Goal: Task Accomplishment & Management: Use online tool/utility

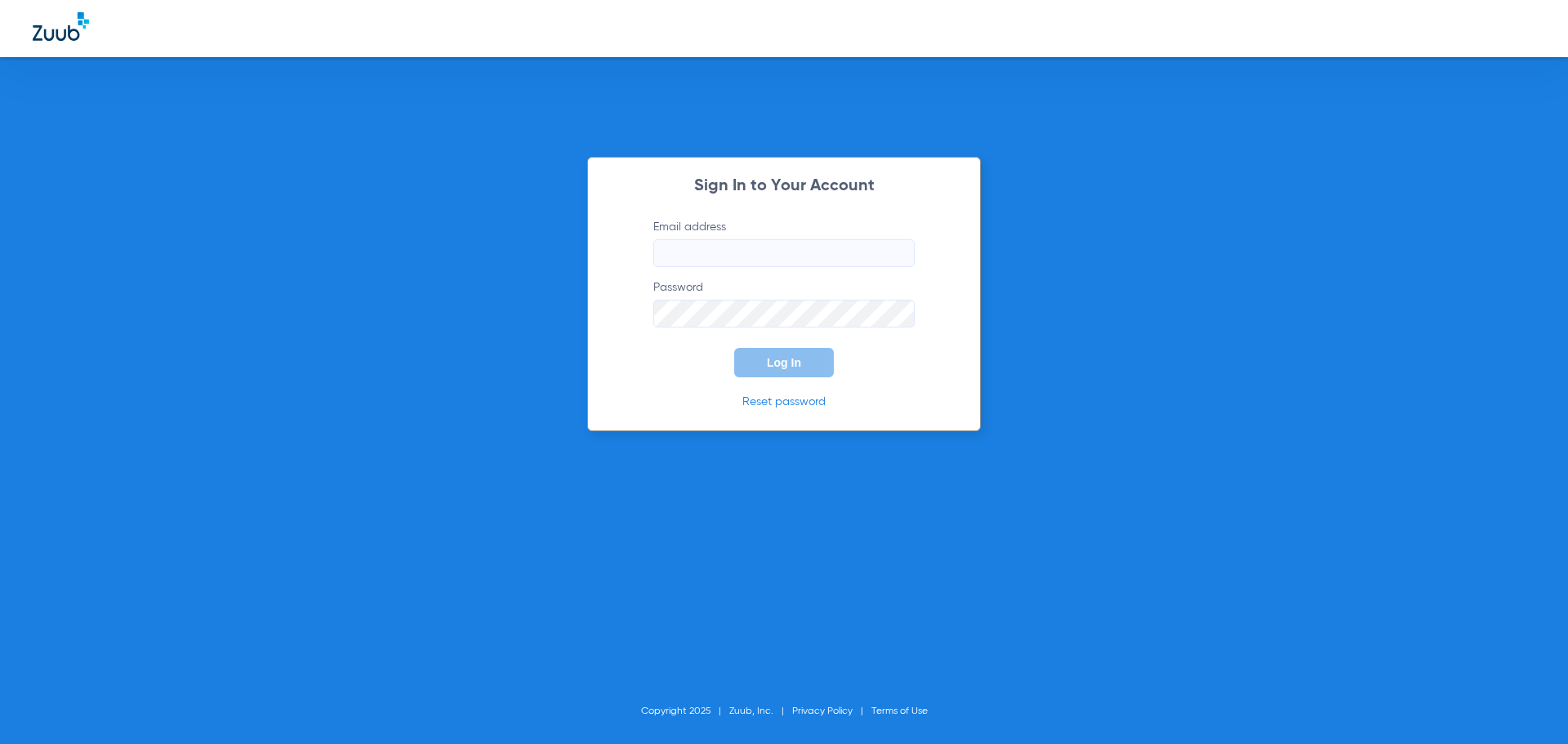
click at [714, 262] on input "Email address" at bounding box center [784, 254] width 262 height 28
type input "[EMAIL_ADDRESS][DOMAIN_NAME]"
click at [735, 348] on button "Log In" at bounding box center [784, 362] width 100 height 30
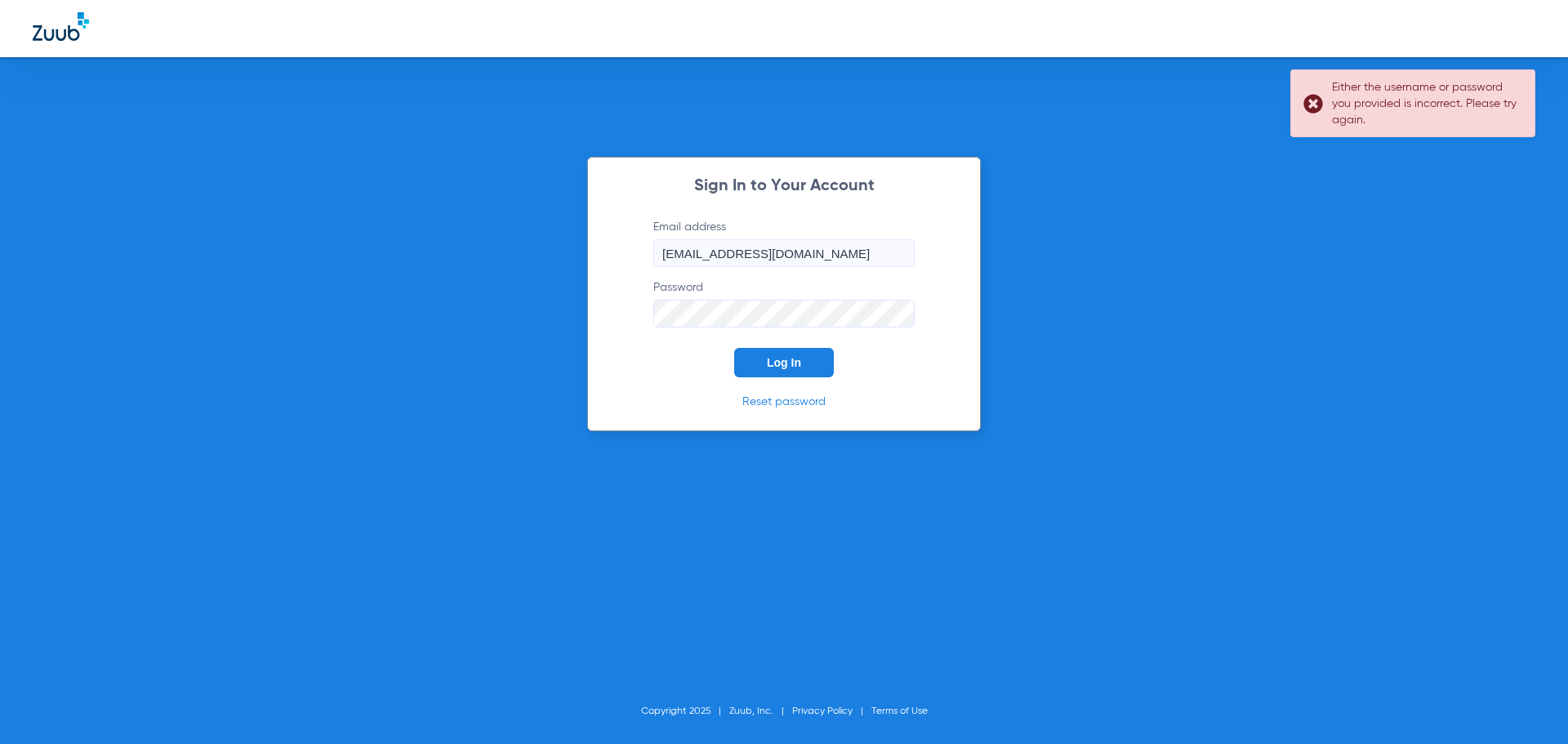
click at [735, 348] on button "Log In" at bounding box center [784, 362] width 100 height 30
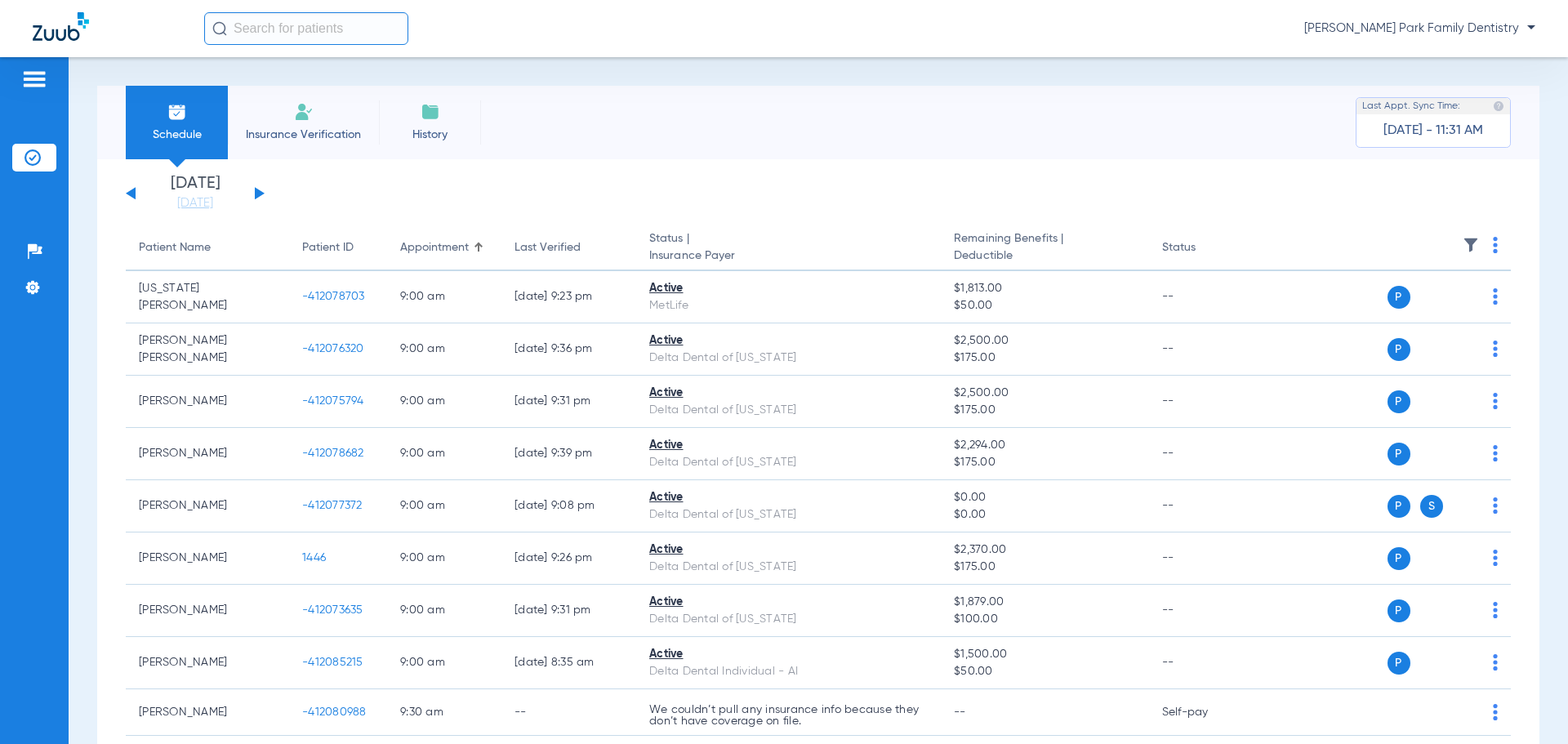
click at [254, 195] on div "[DATE] [DATE] [DATE] [DATE] [DATE] [DATE] [DATE] [DATE] [DATE] [DATE] [DATE] [D…" at bounding box center [195, 194] width 139 height 36
click at [255, 195] on button at bounding box center [259, 193] width 10 height 12
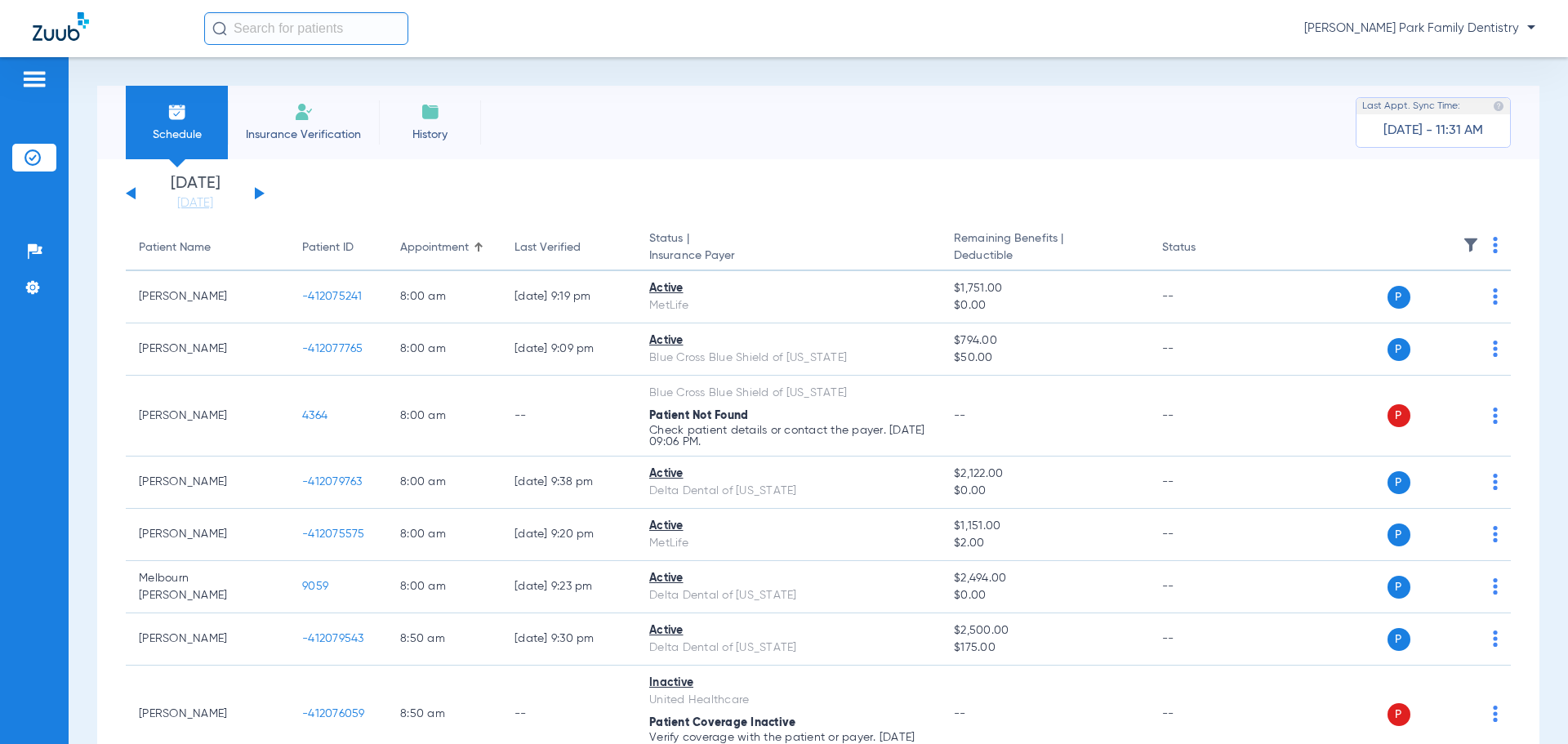
click at [1463, 247] on img at bounding box center [1471, 245] width 17 height 17
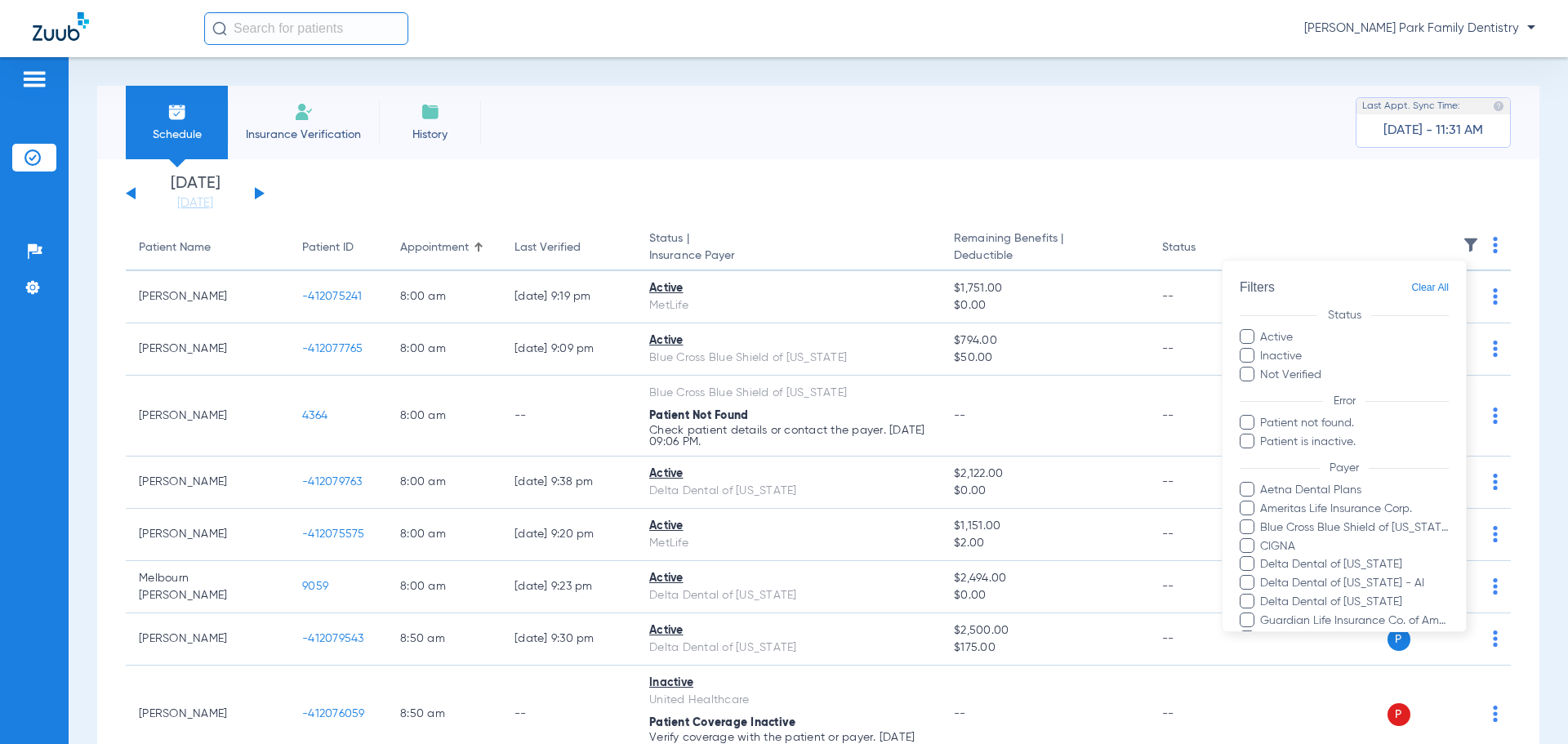
click at [700, 197] on div at bounding box center [784, 372] width 1568 height 744
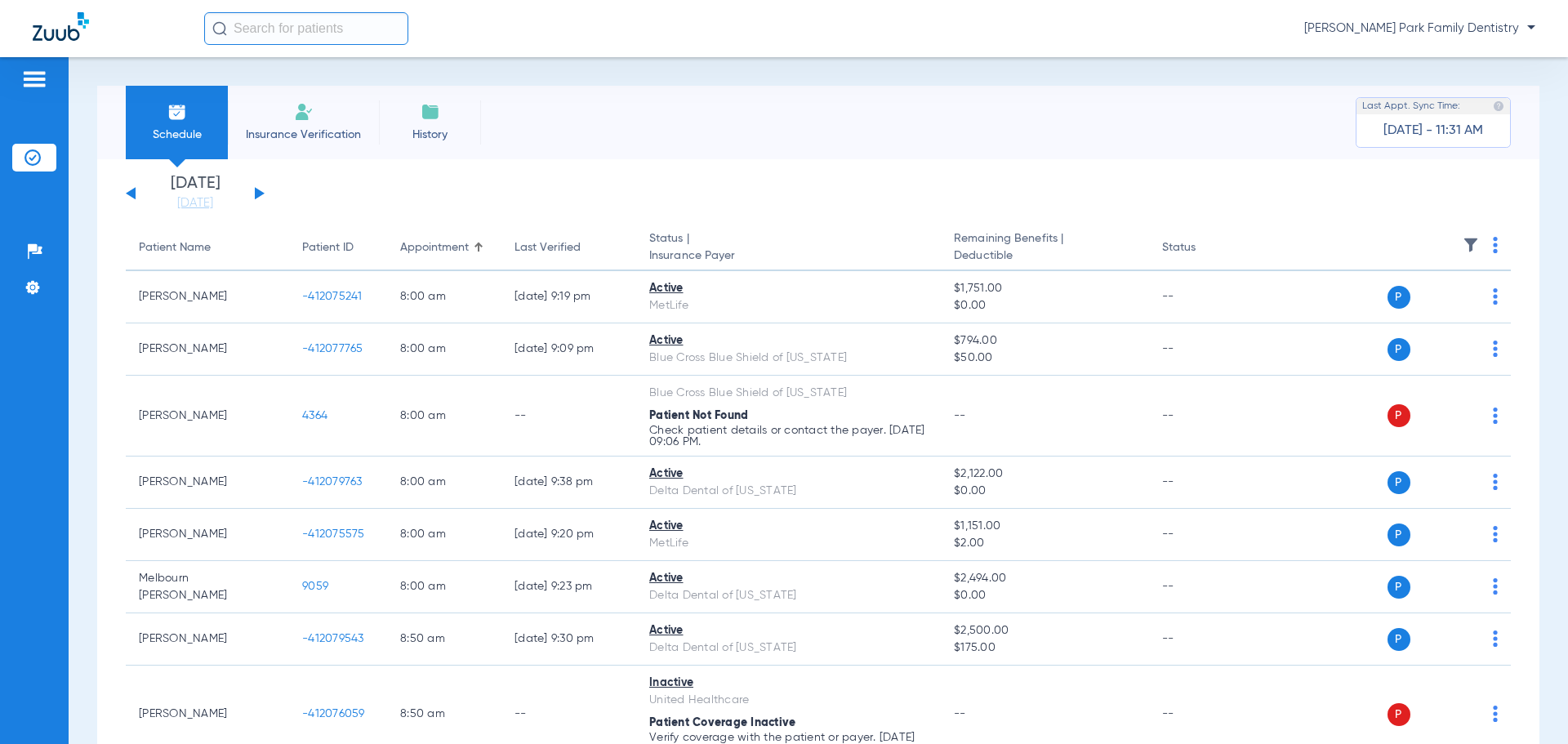
click at [1463, 242] on img at bounding box center [1471, 245] width 17 height 17
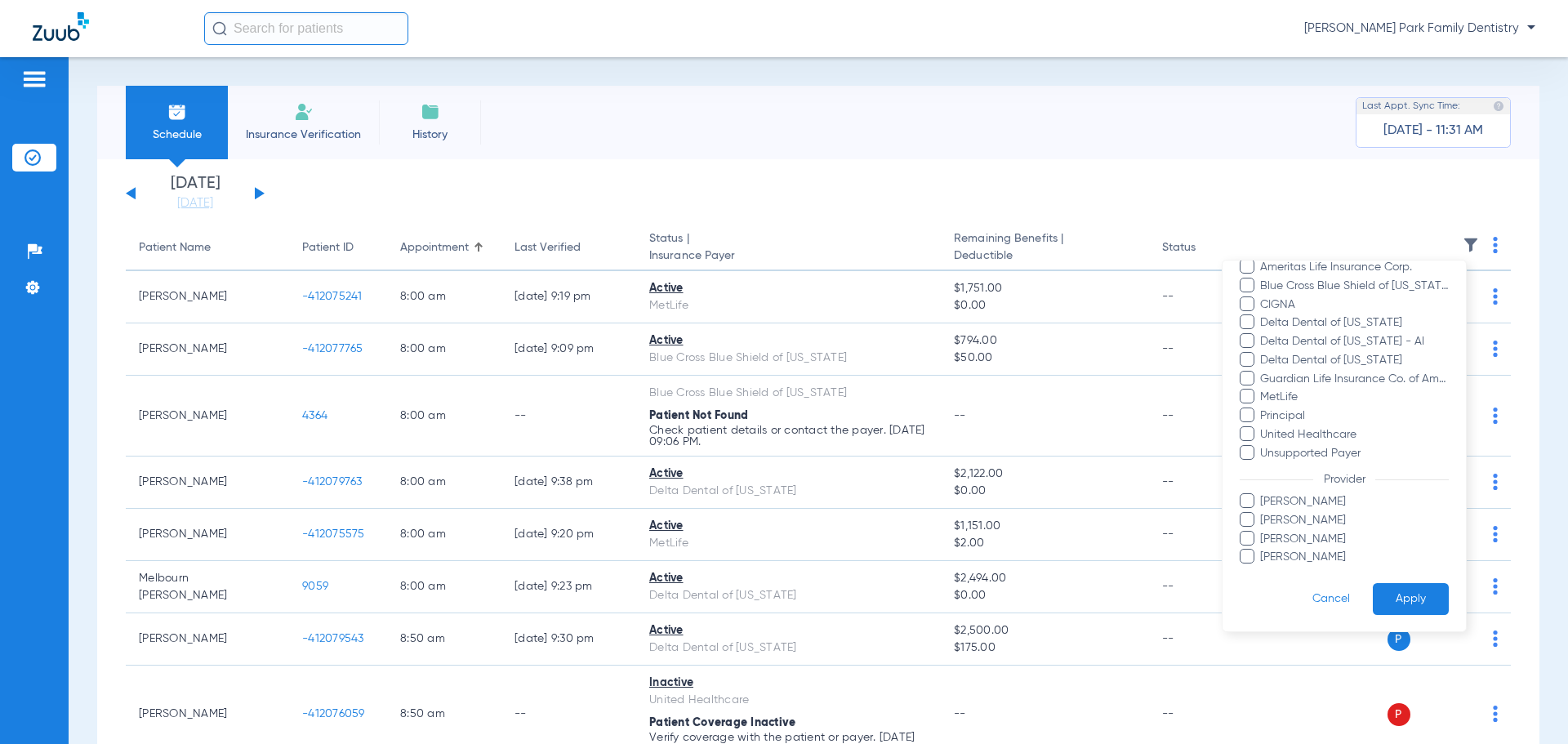
scroll to position [242, 0]
click at [1311, 540] on span "[PERSON_NAME]" at bounding box center [1354, 538] width 190 height 18
click at [1263, 549] on input "[PERSON_NAME]" at bounding box center [1263, 549] width 0 height 0
click at [1383, 585] on button "Apply" at bounding box center [1411, 598] width 76 height 32
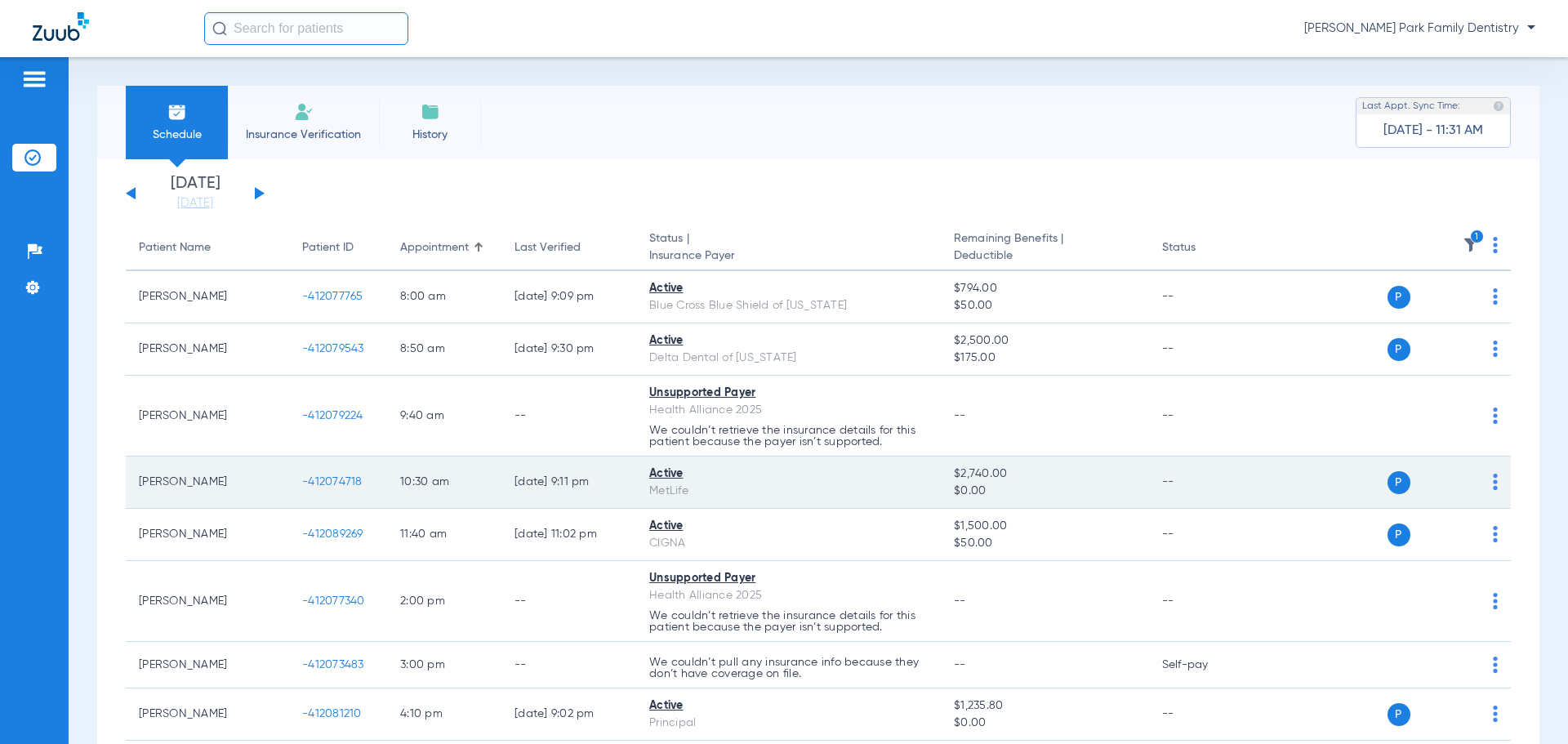
click at [342, 488] on span "-412074718" at bounding box center [333, 482] width 61 height 11
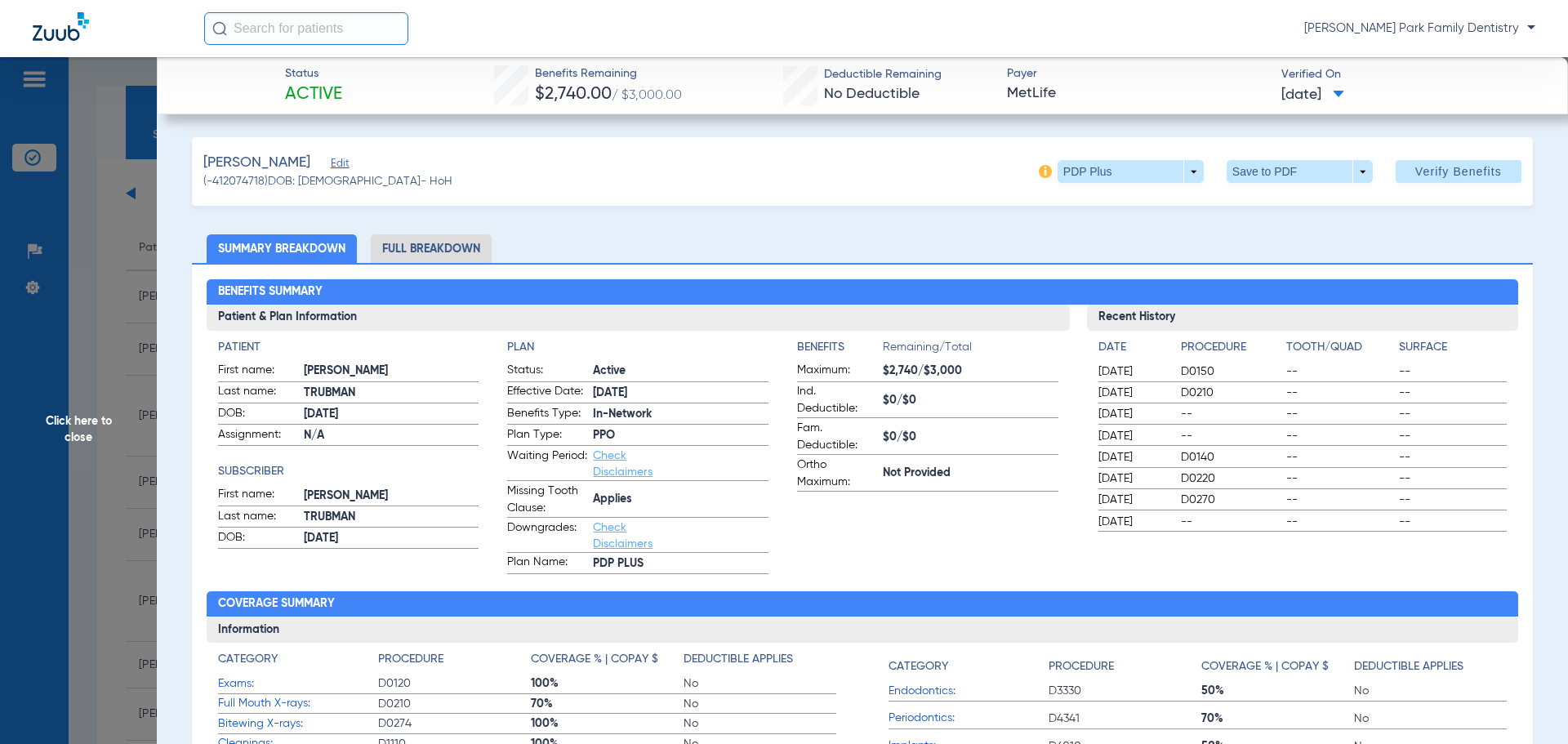
click at [95, 437] on span "Click here to close" at bounding box center [78, 429] width 157 height 744
